Goal: Information Seeking & Learning: Learn about a topic

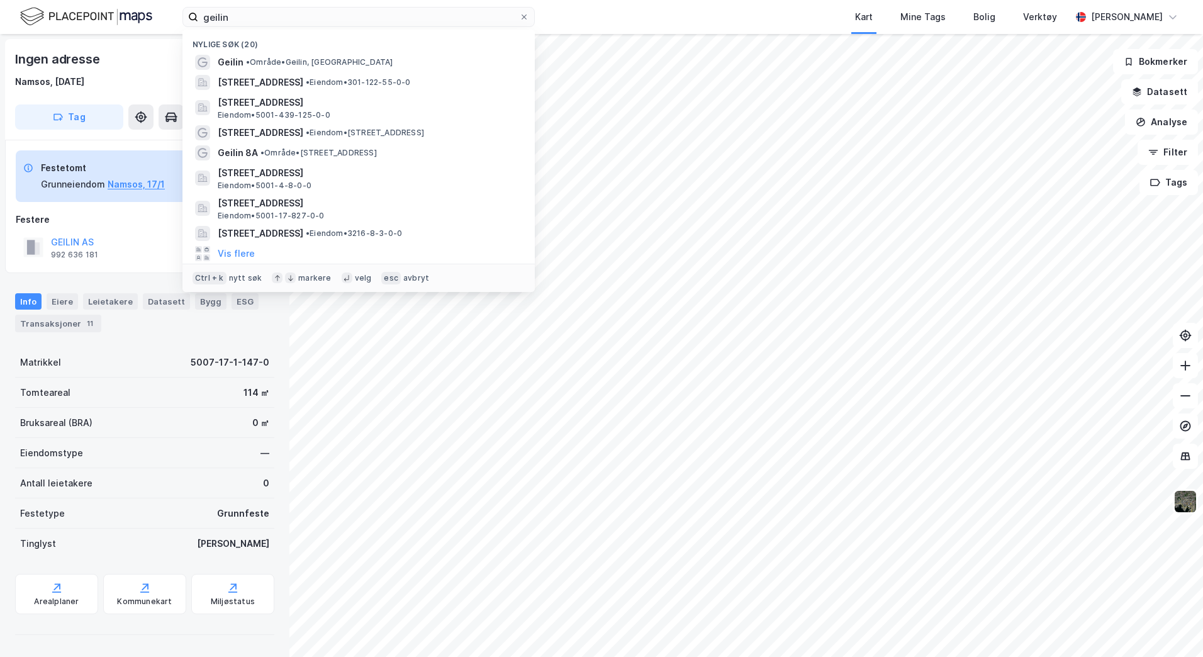
click at [98, 34] on div "geilin Nylige søk (20) Geilin • Område • [GEOGRAPHIC_DATA], Namsos [STREET_ADDR…" at bounding box center [601, 328] width 1203 height 657
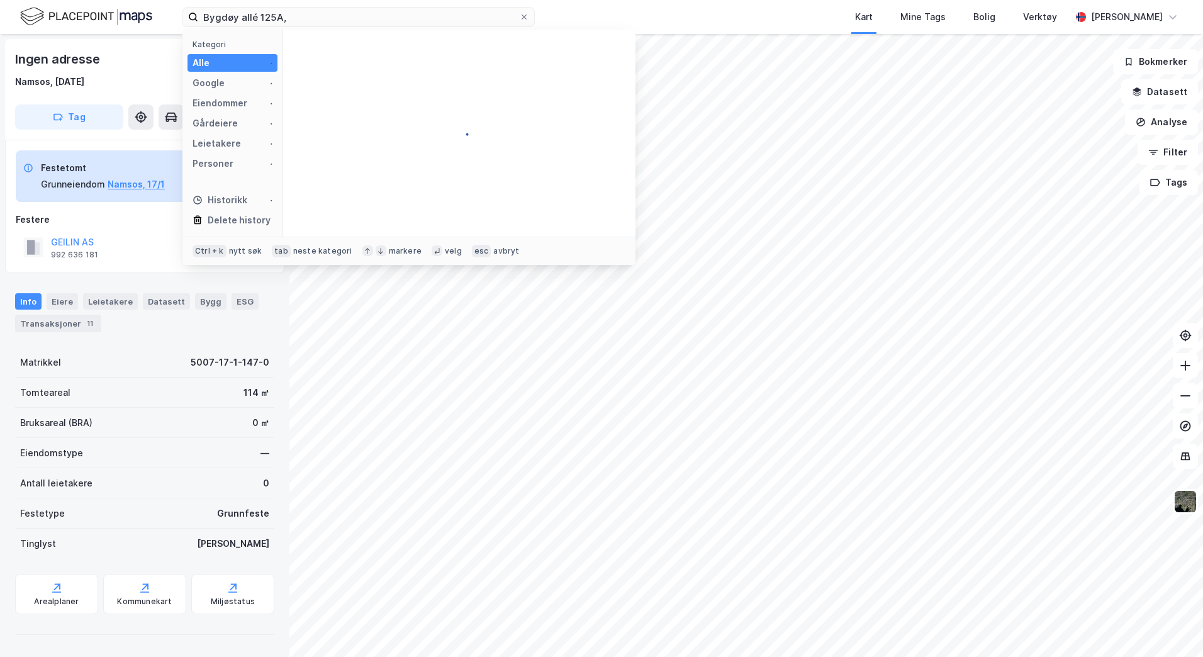
type input "Bygdøy allé 125A,"
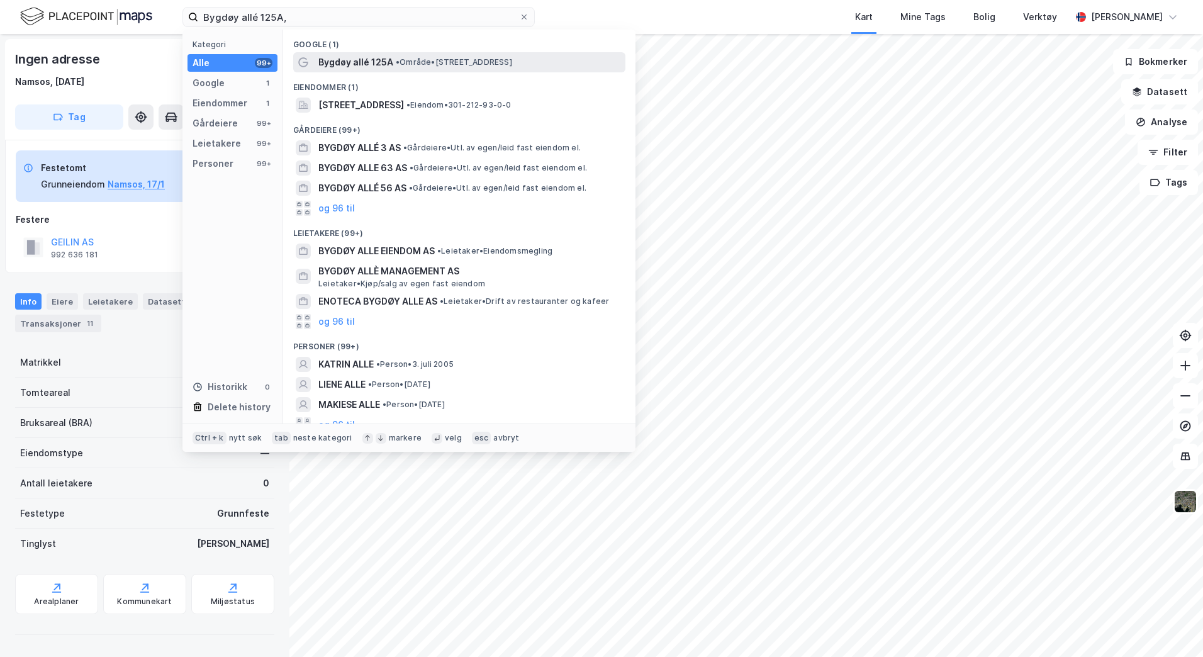
click at [413, 53] on div "Bygdøy allé 125A • Område • [STREET_ADDRESS]" at bounding box center [459, 62] width 332 height 20
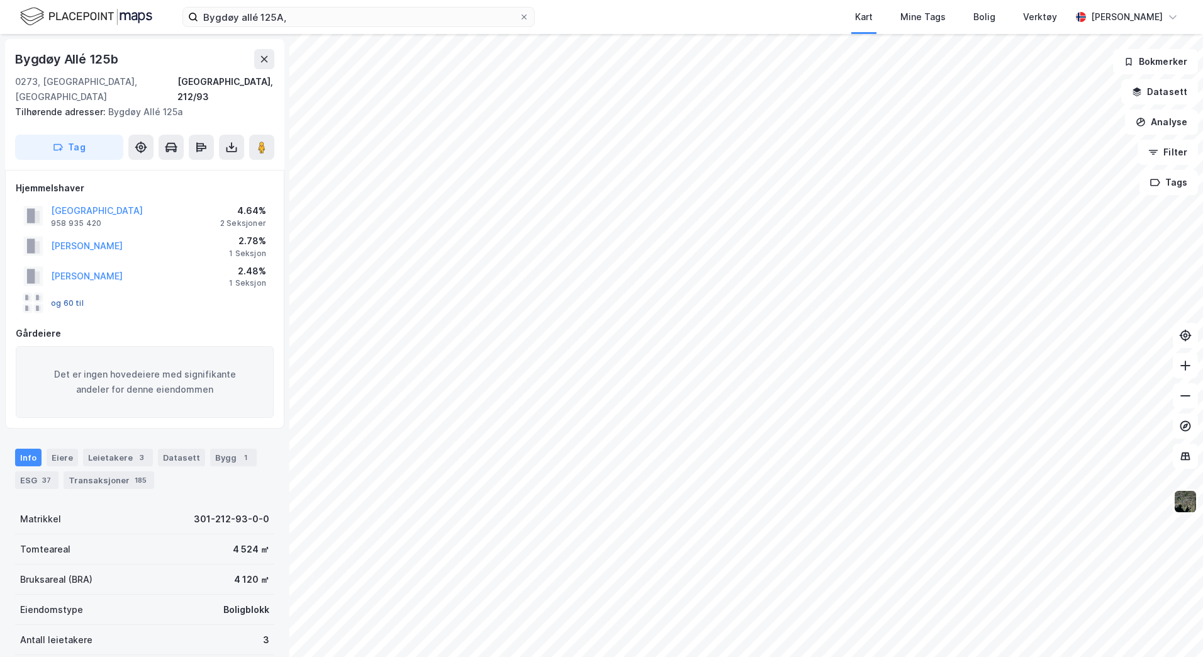
click at [0, 0] on button "og 60 til" at bounding box center [0, 0] width 0 height 0
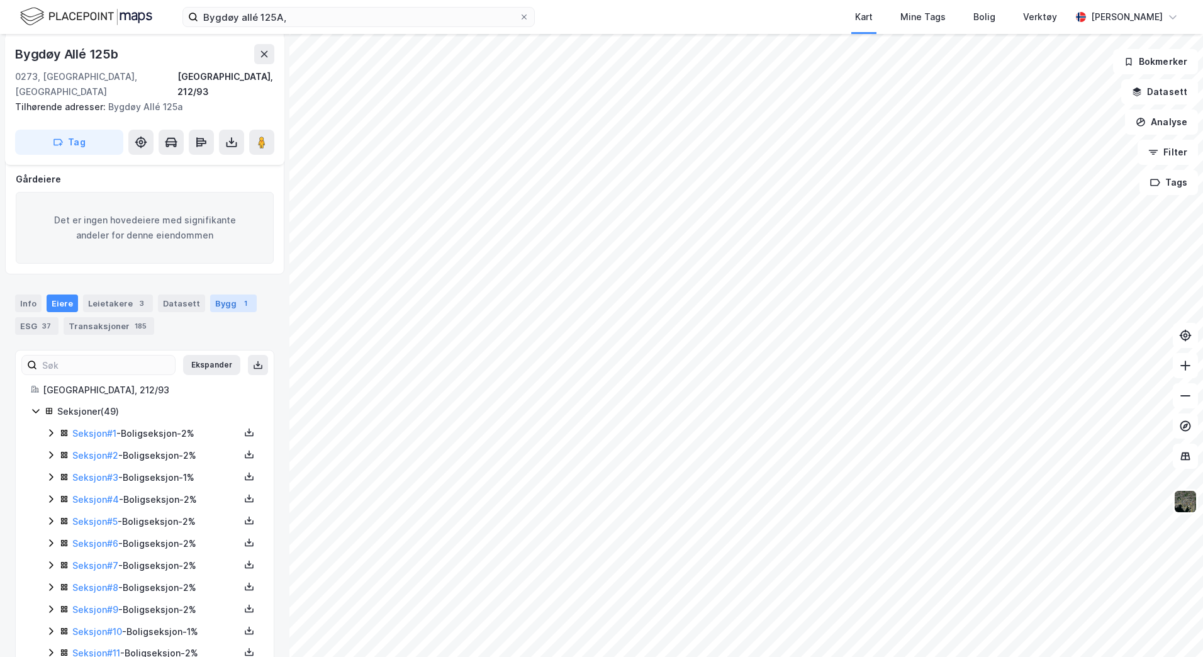
scroll to position [315, 0]
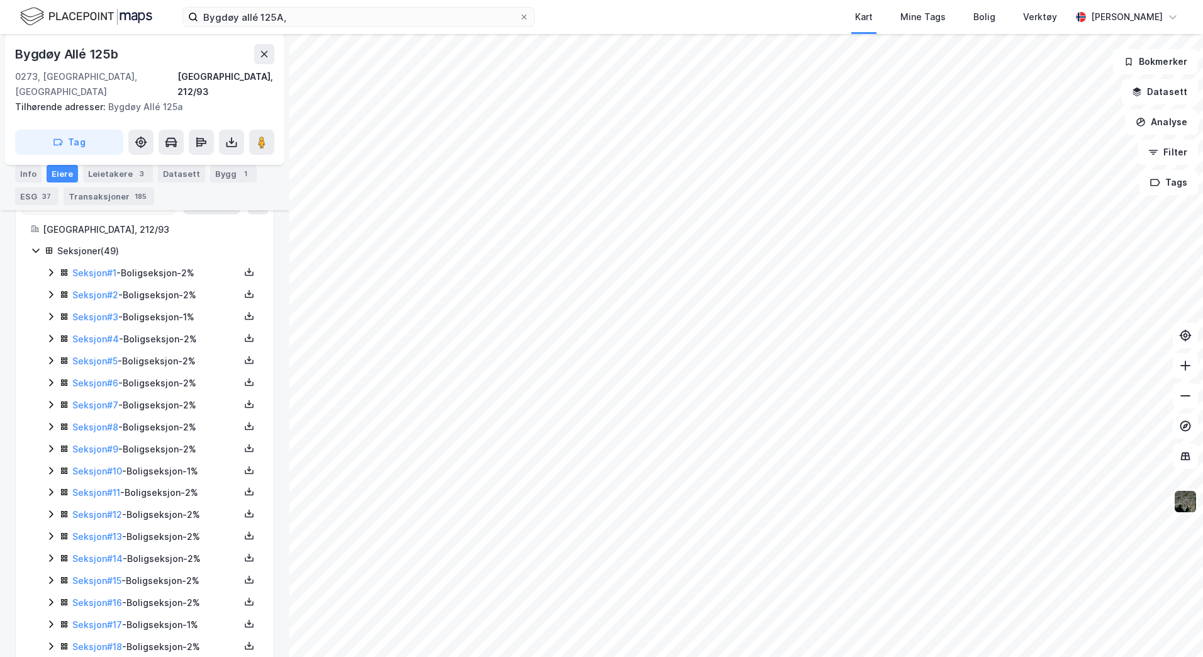
click at [48, 267] on icon at bounding box center [51, 272] width 10 height 10
click at [52, 354] on icon at bounding box center [51, 359] width 10 height 10
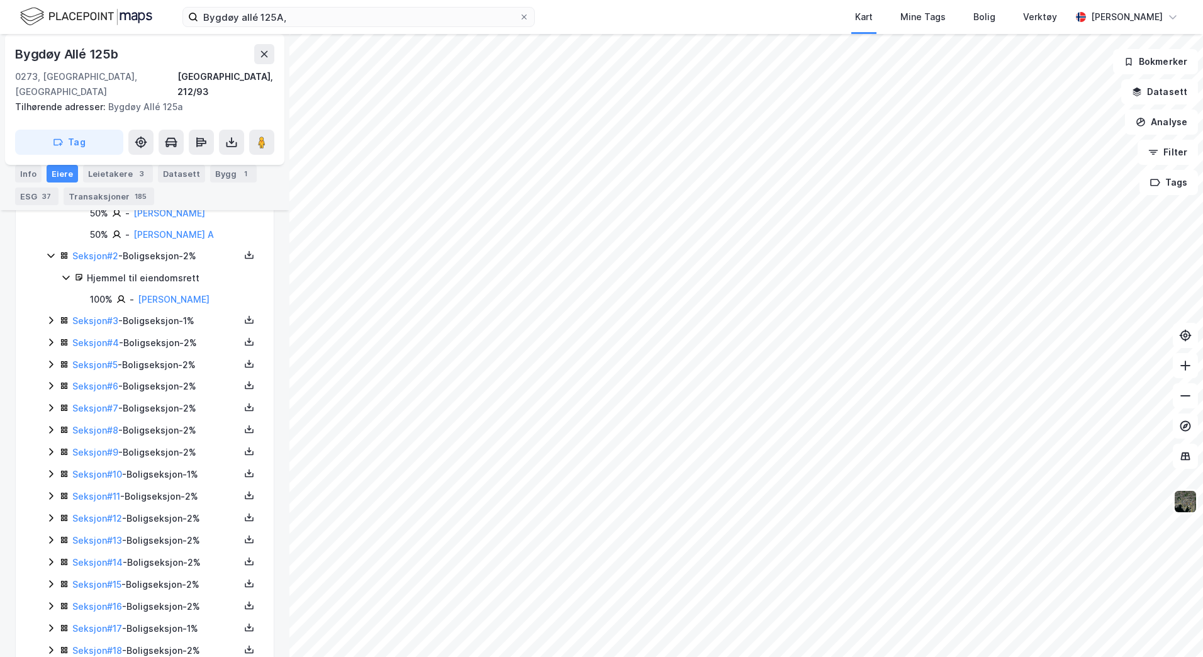
scroll to position [441, 0]
click at [48, 293] on icon at bounding box center [51, 298] width 10 height 10
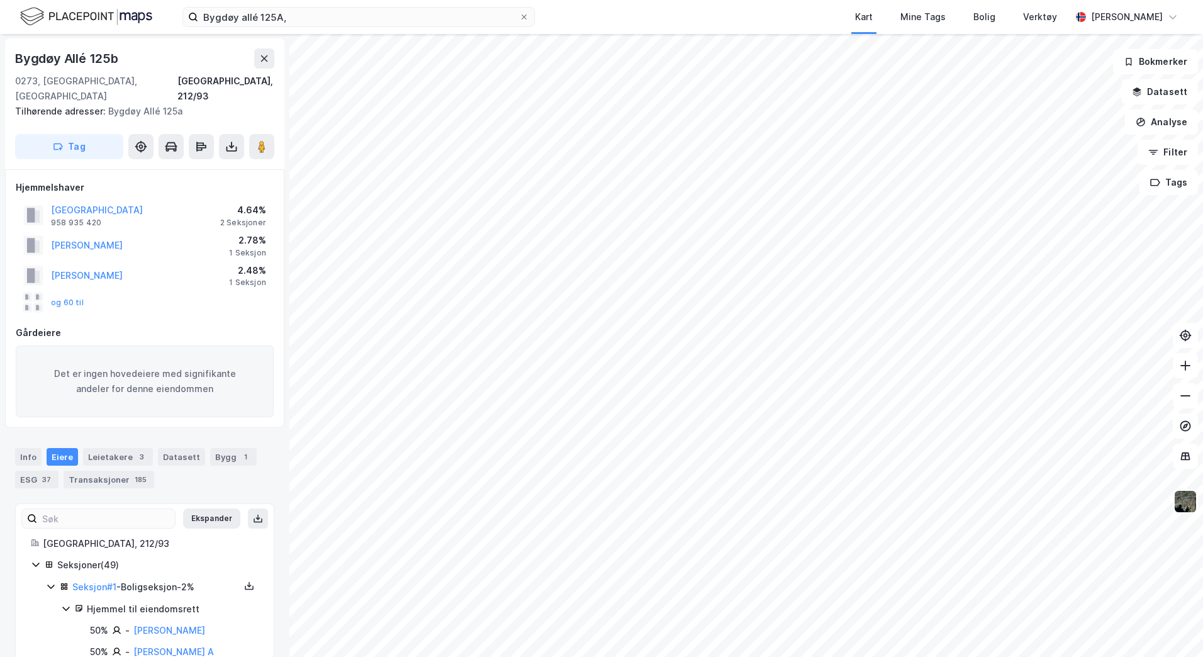
scroll to position [0, 0]
click at [252, 218] on div "2 Seksjoner" at bounding box center [243, 223] width 46 height 10
click at [1177, 104] on button "Datasett" at bounding box center [1160, 91] width 77 height 25
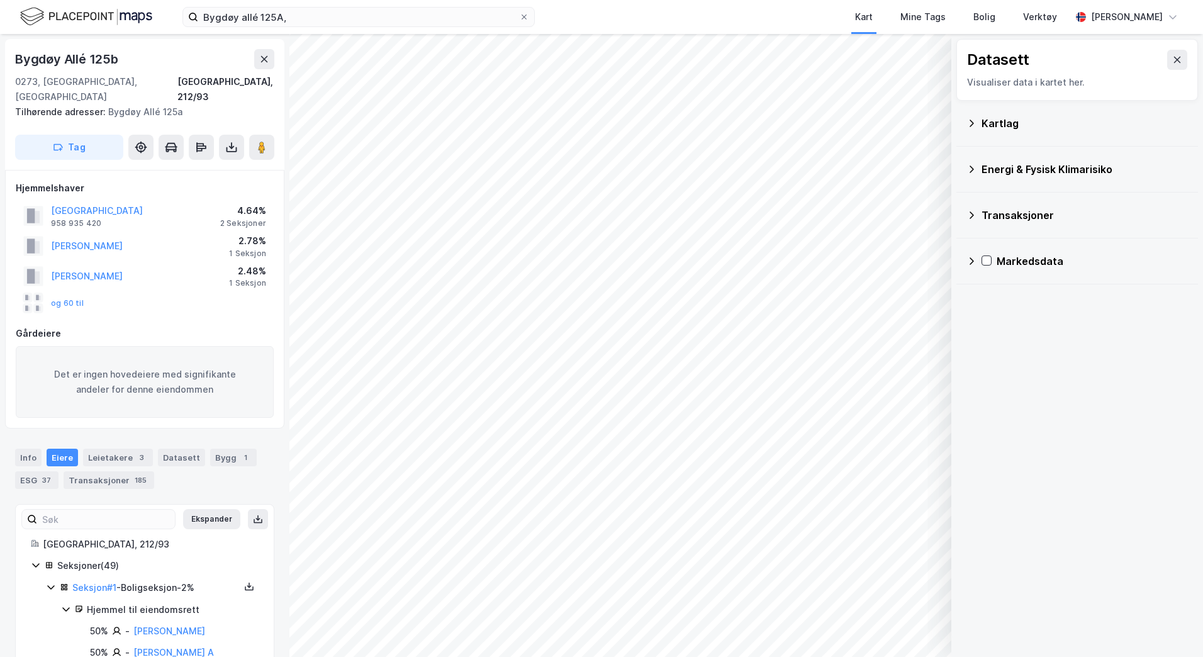
click at [967, 120] on icon at bounding box center [972, 123] width 10 height 10
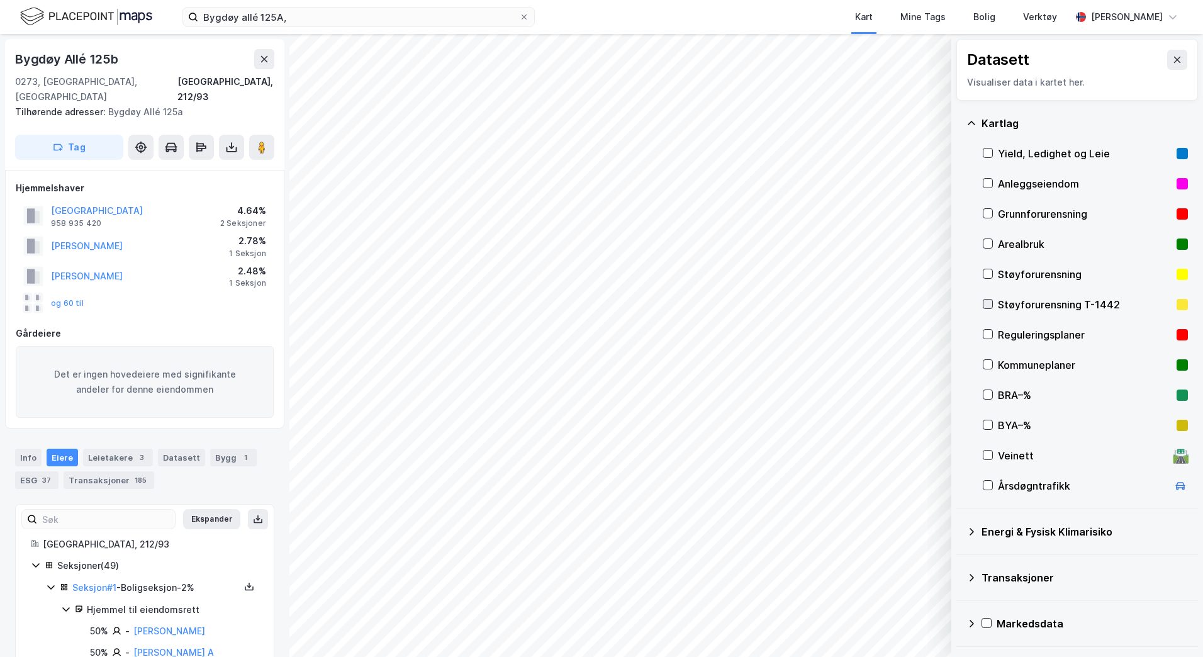
click at [991, 299] on div at bounding box center [988, 304] width 10 height 10
click at [988, 276] on icon at bounding box center [988, 274] width 7 height 4
click at [987, 300] on icon at bounding box center [988, 304] width 9 height 9
click at [987, 276] on icon at bounding box center [988, 274] width 7 height 4
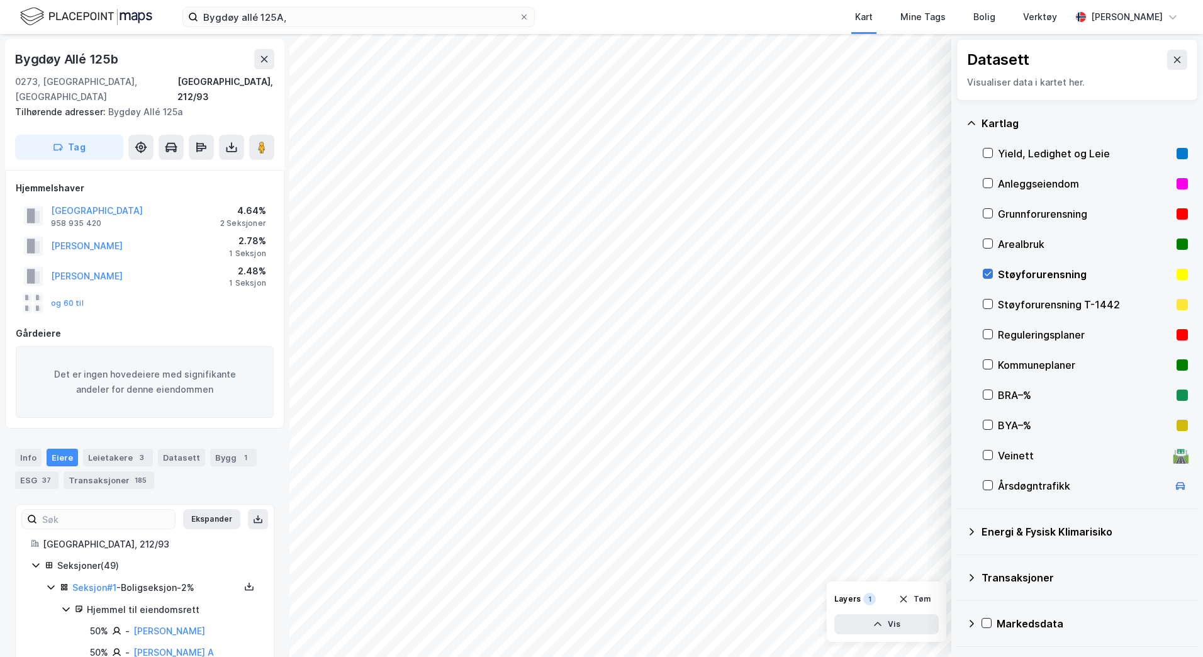
click at [987, 276] on icon at bounding box center [988, 274] width 7 height 4
click at [990, 303] on icon at bounding box center [988, 304] width 7 height 4
